Goal: Find specific page/section: Find specific page/section

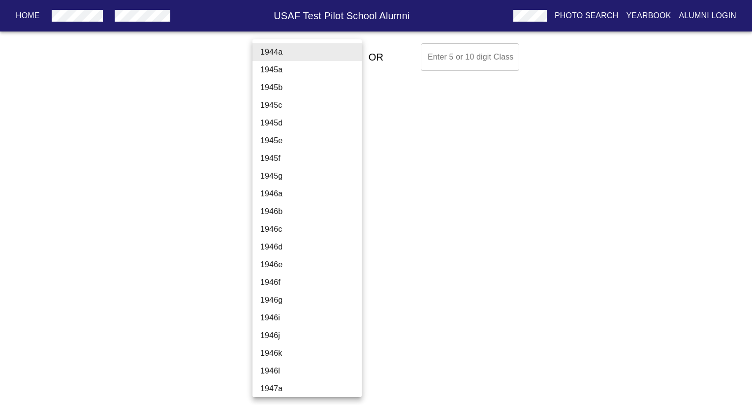
click at [289, 58] on body "Home USAF Test Pilot School Alumni Photo Search Yearbook Alumni Login Select A …" at bounding box center [376, 56] width 752 height 35
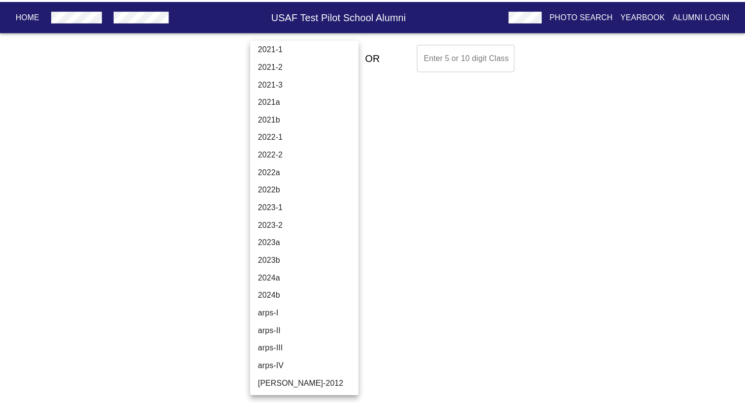
scroll to position [3315, 0]
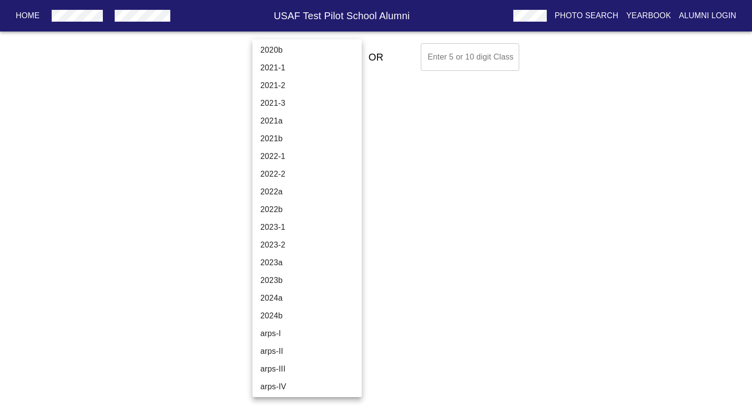
click at [293, 188] on li "2022a" at bounding box center [310, 192] width 117 height 18
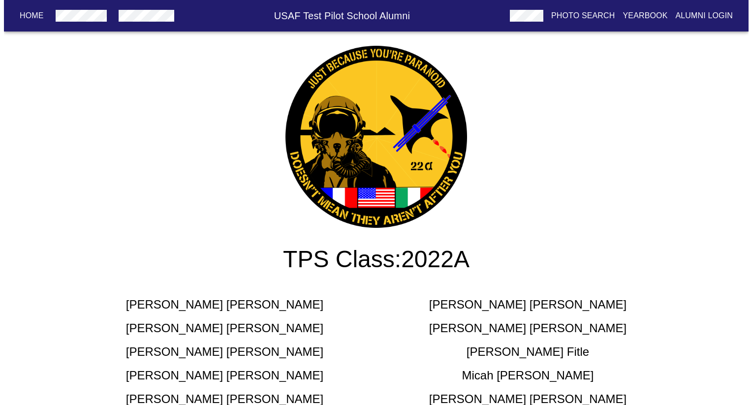
scroll to position [0, 0]
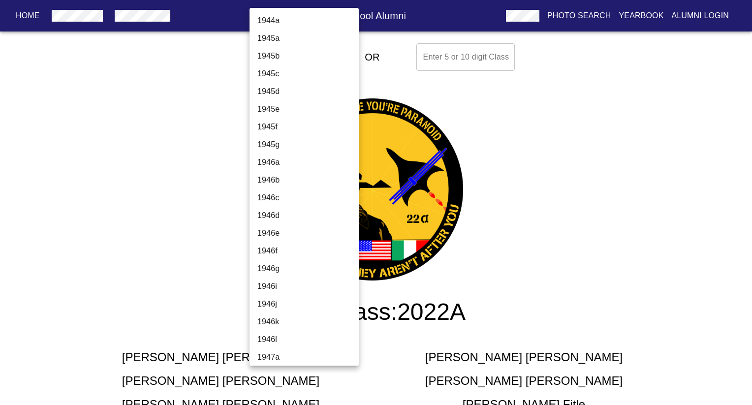
scroll to position [3289, 0]
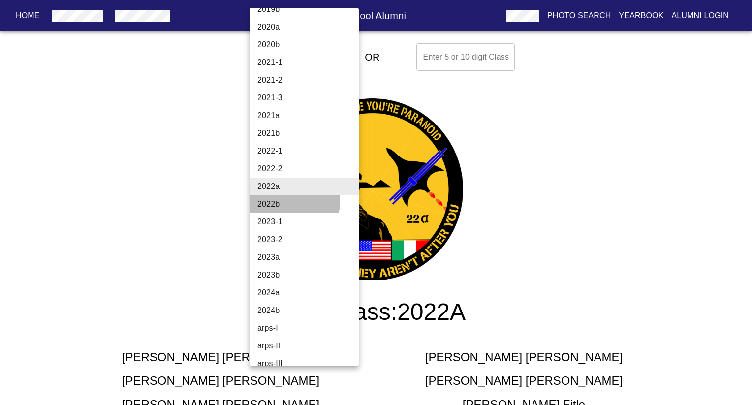
click at [289, 202] on li "2022b" at bounding box center [308, 204] width 117 height 18
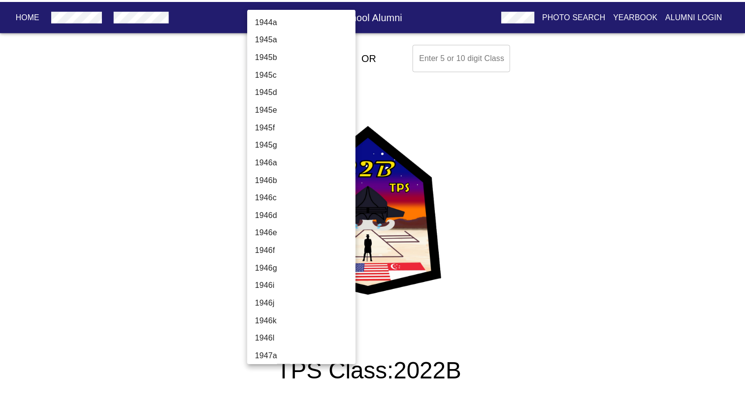
scroll to position [3307, 0]
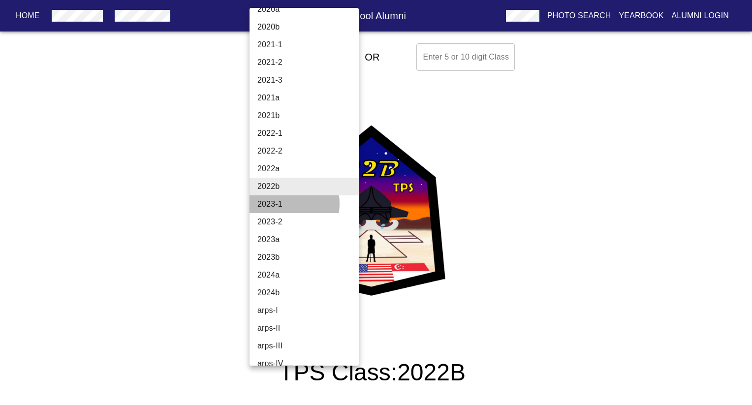
click at [282, 204] on li "2023-1" at bounding box center [308, 204] width 117 height 18
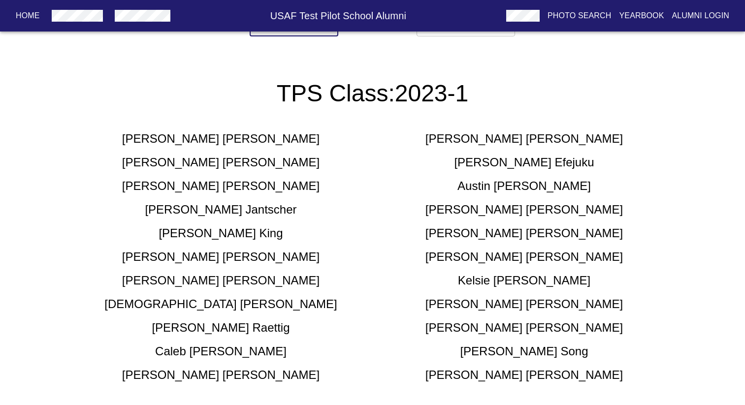
scroll to position [366, 0]
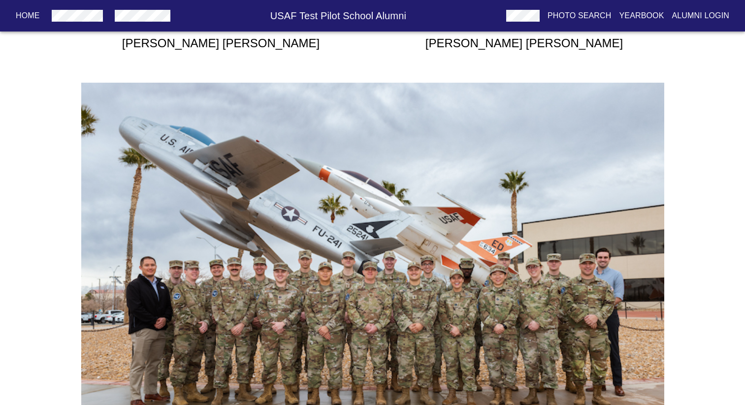
click at [367, 205] on img at bounding box center [372, 277] width 583 height 389
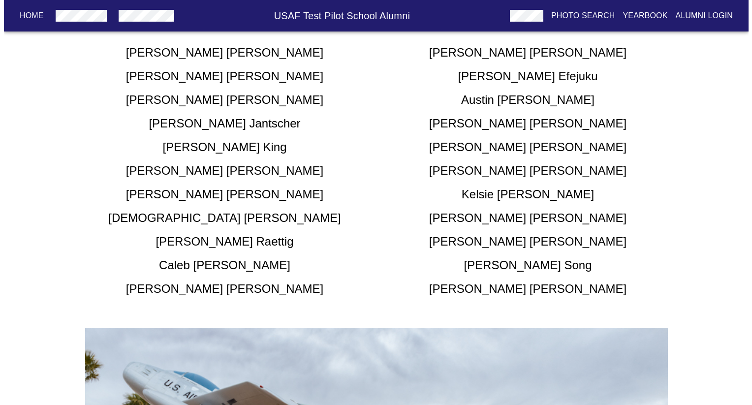
scroll to position [0, 0]
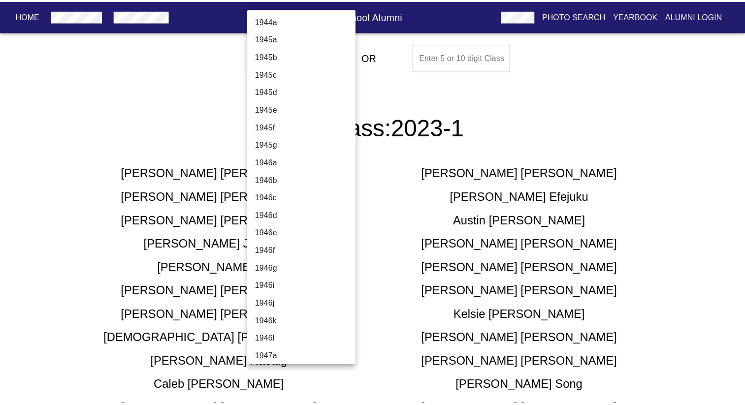
scroll to position [3324, 0]
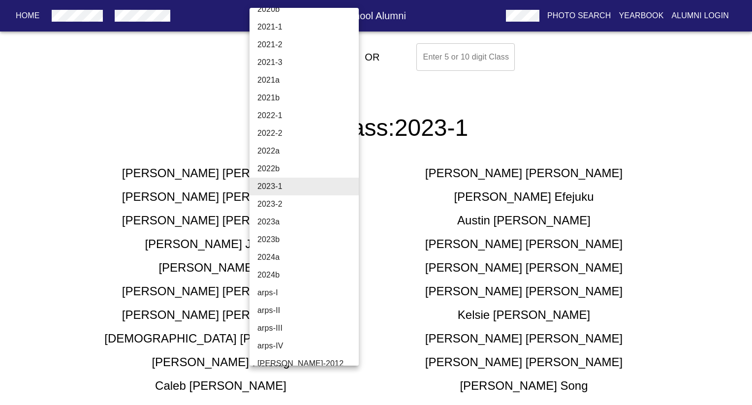
click at [287, 219] on li "2023a" at bounding box center [308, 222] width 117 height 18
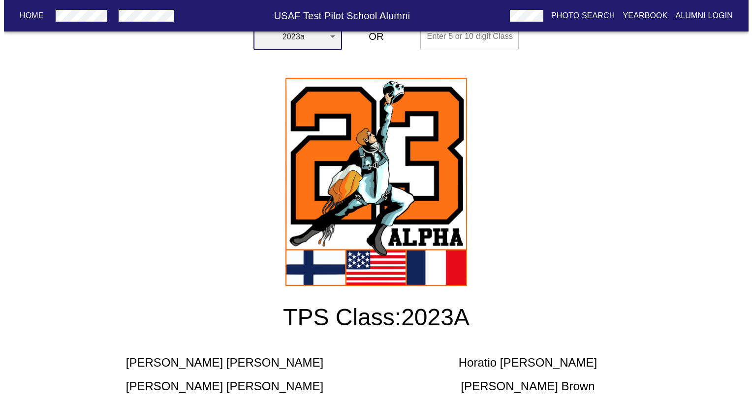
scroll to position [0, 0]
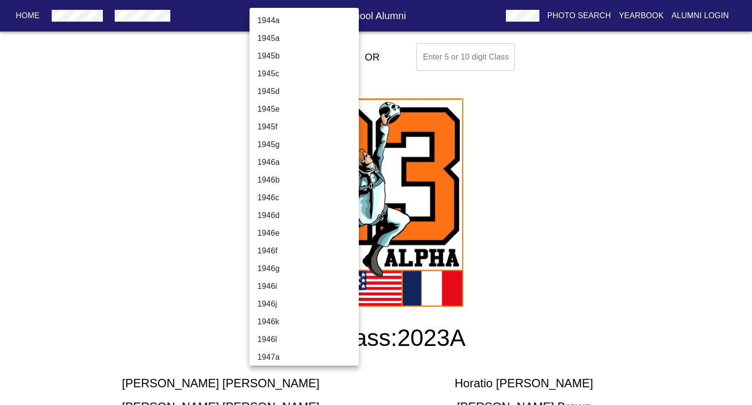
scroll to position [3335, 0]
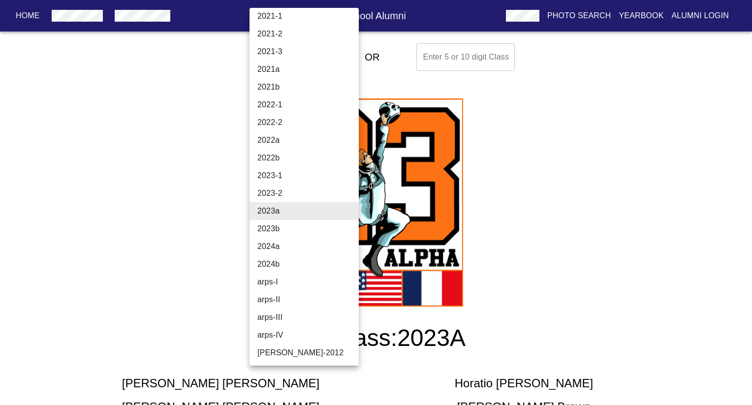
click at [281, 233] on li "2023b" at bounding box center [308, 229] width 117 height 18
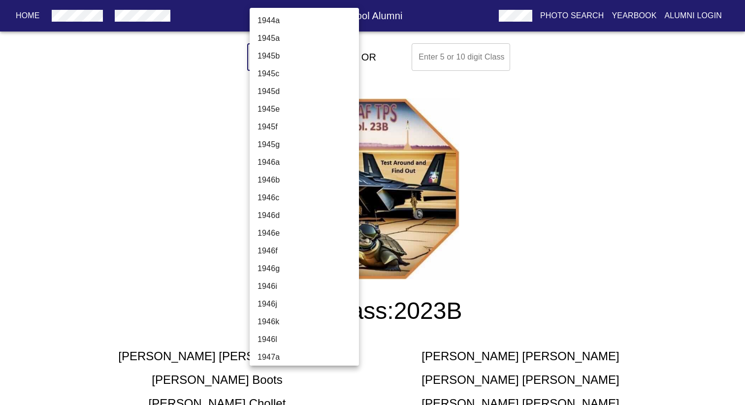
click at [307, 66] on body "Home USAF Test Pilot School Alumni Photo Search Yearbook Alumni Login Select A …" at bounding box center [372, 343] width 745 height 608
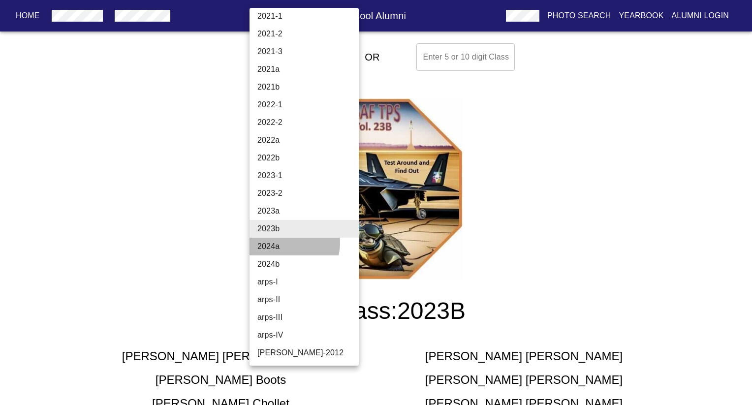
click at [289, 243] on li "2024a" at bounding box center [308, 247] width 117 height 18
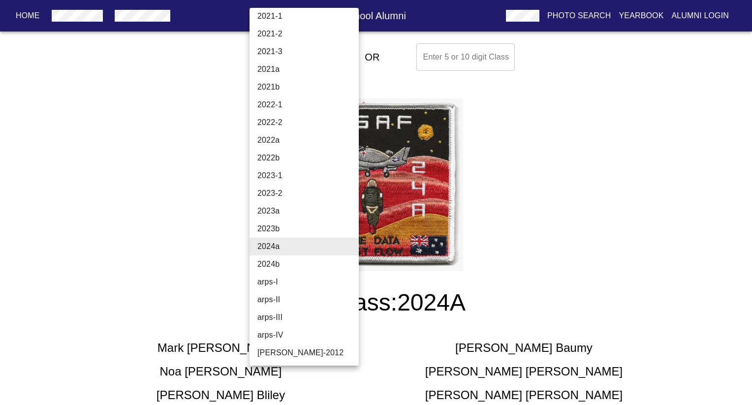
click at [285, 265] on li "2024b" at bounding box center [308, 264] width 117 height 18
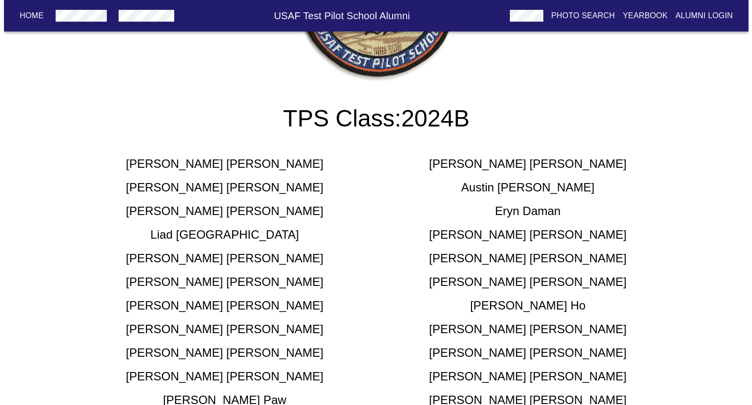
scroll to position [0, 0]
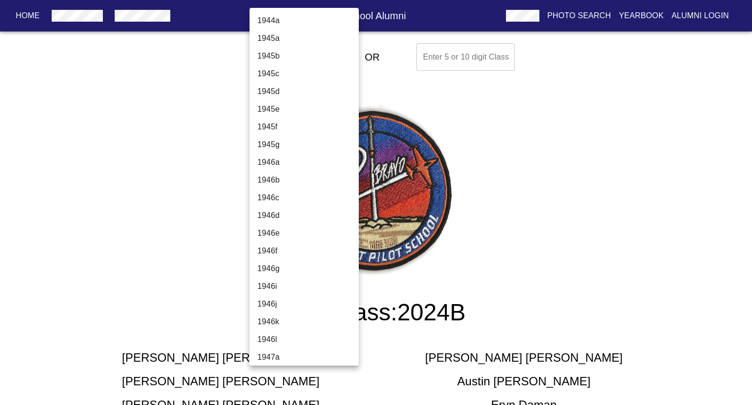
scroll to position [3335, 0]
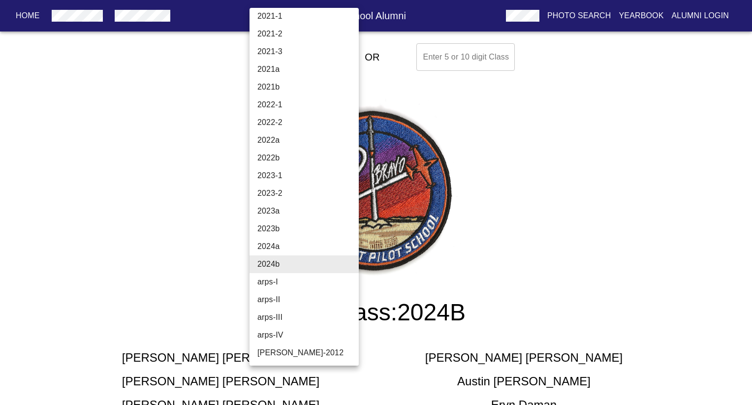
click at [287, 283] on li "arps-I" at bounding box center [308, 282] width 117 height 18
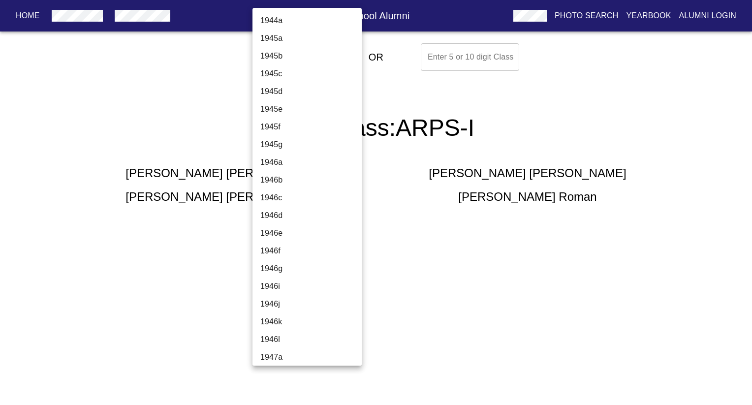
click at [321, 55] on body "Home USAF Test Pilot School Alumni Photo Search Yearbook Alumni Login Select A …" at bounding box center [376, 133] width 752 height 189
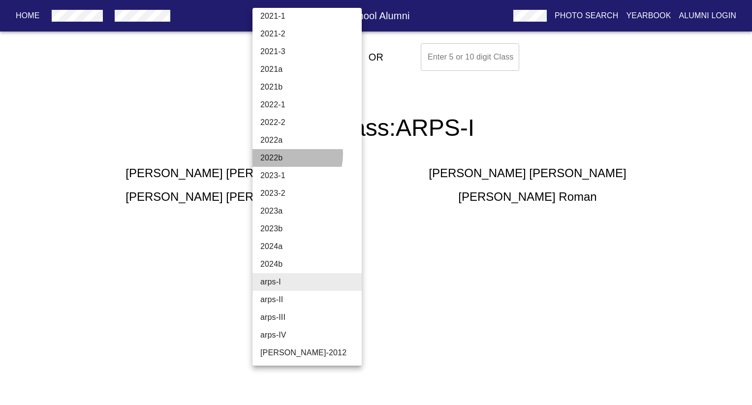
click at [281, 154] on li "2022b" at bounding box center [310, 158] width 117 height 18
type input "2022b"
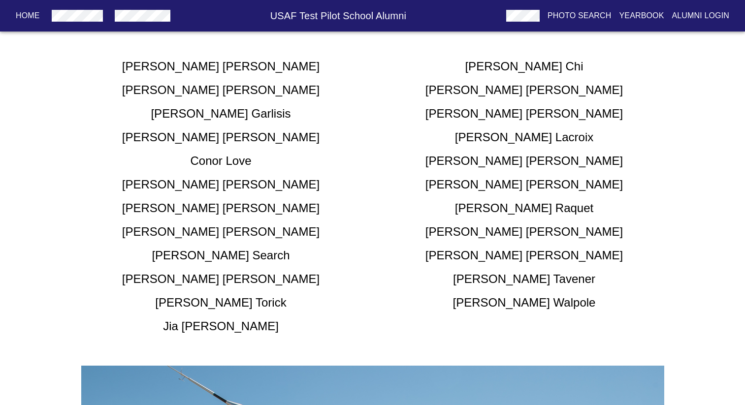
scroll to position [152, 0]
